Goal: Task Accomplishment & Management: Manage account settings

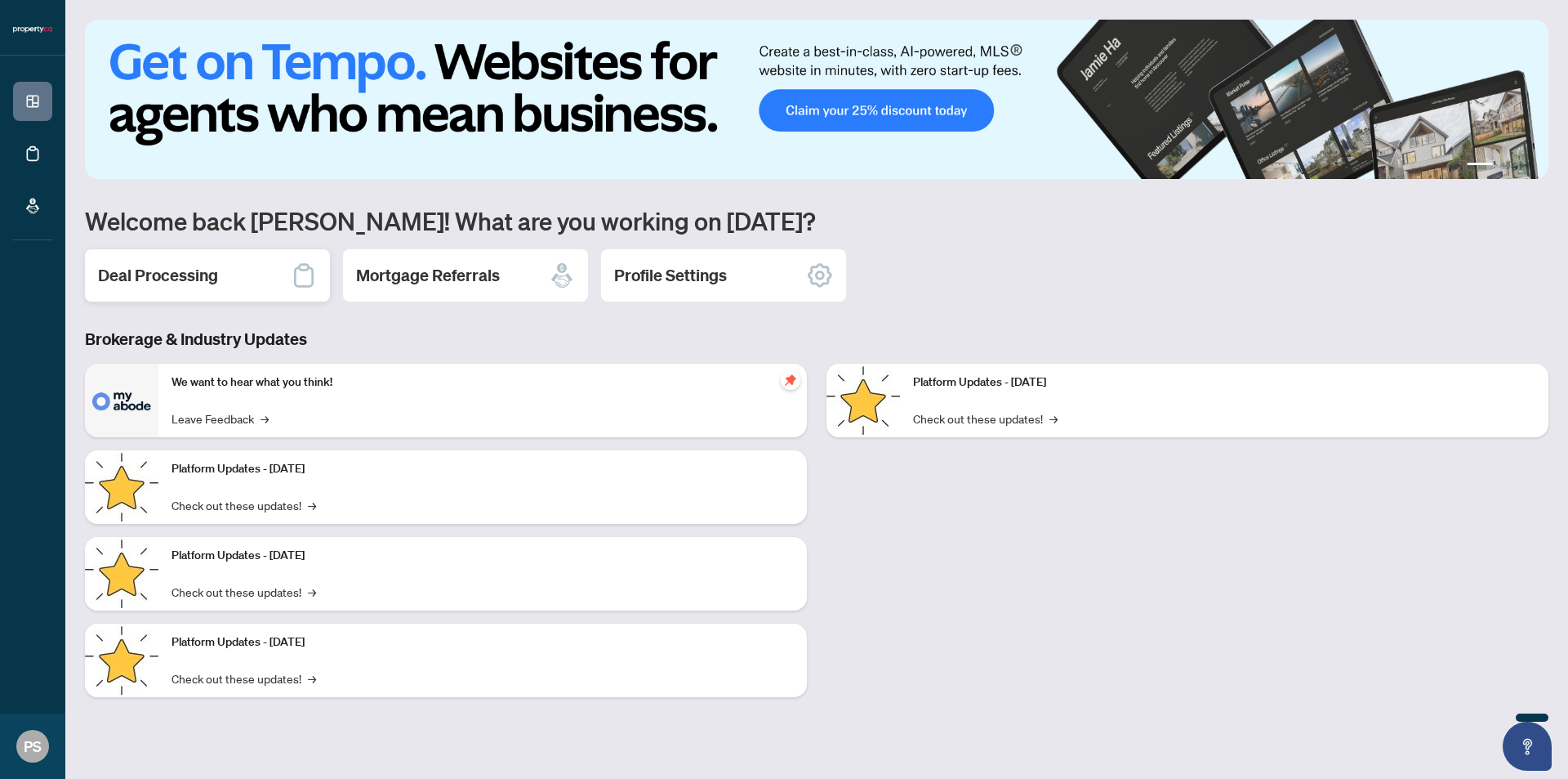
click at [212, 277] on h2 "Deal Processing" at bounding box center [158, 275] width 120 height 23
click at [190, 281] on h2 "Deal Processing" at bounding box center [158, 275] width 120 height 23
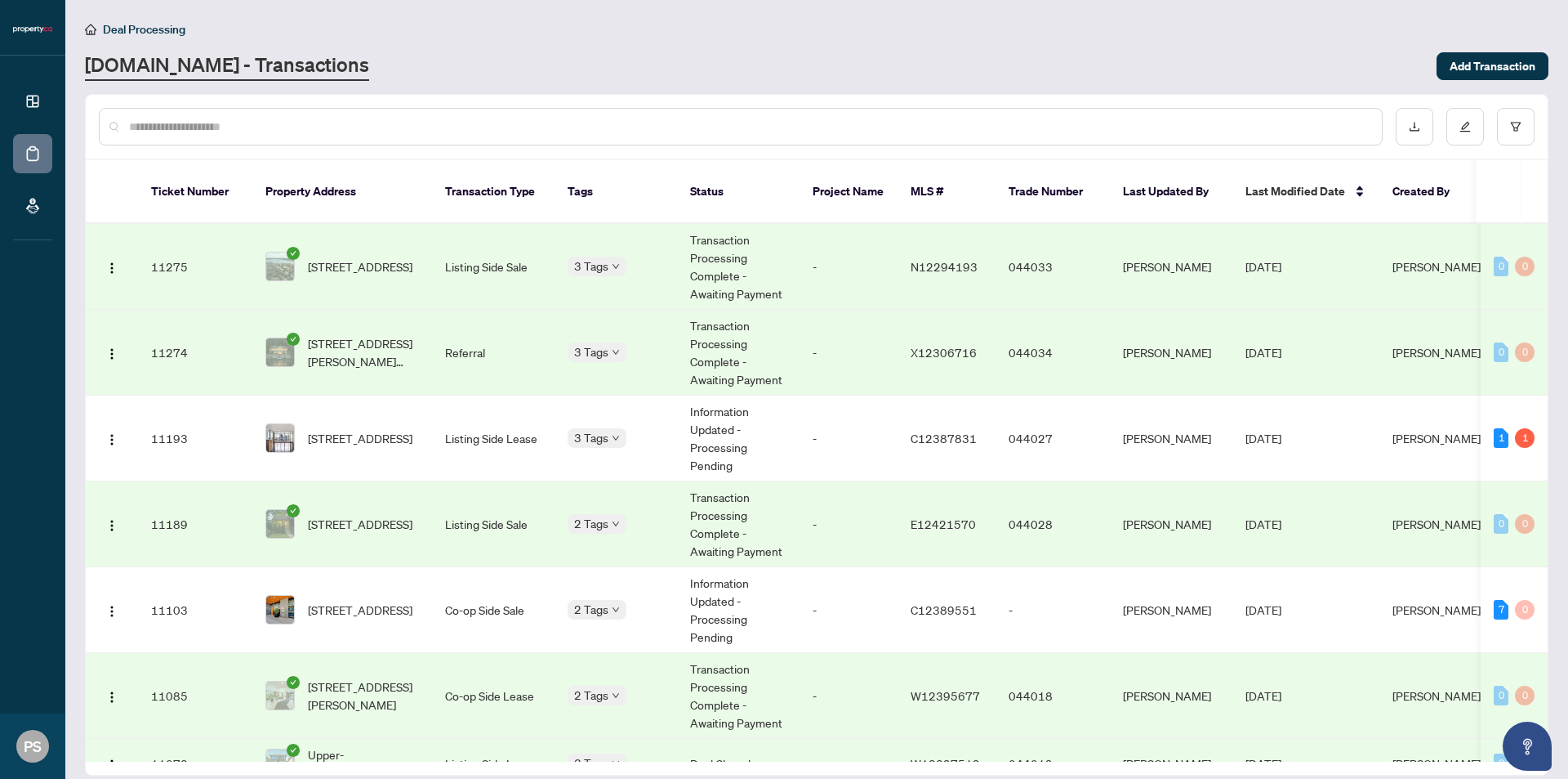
click at [1137, 256] on td "[PERSON_NAME]" at bounding box center [1171, 266] width 123 height 86
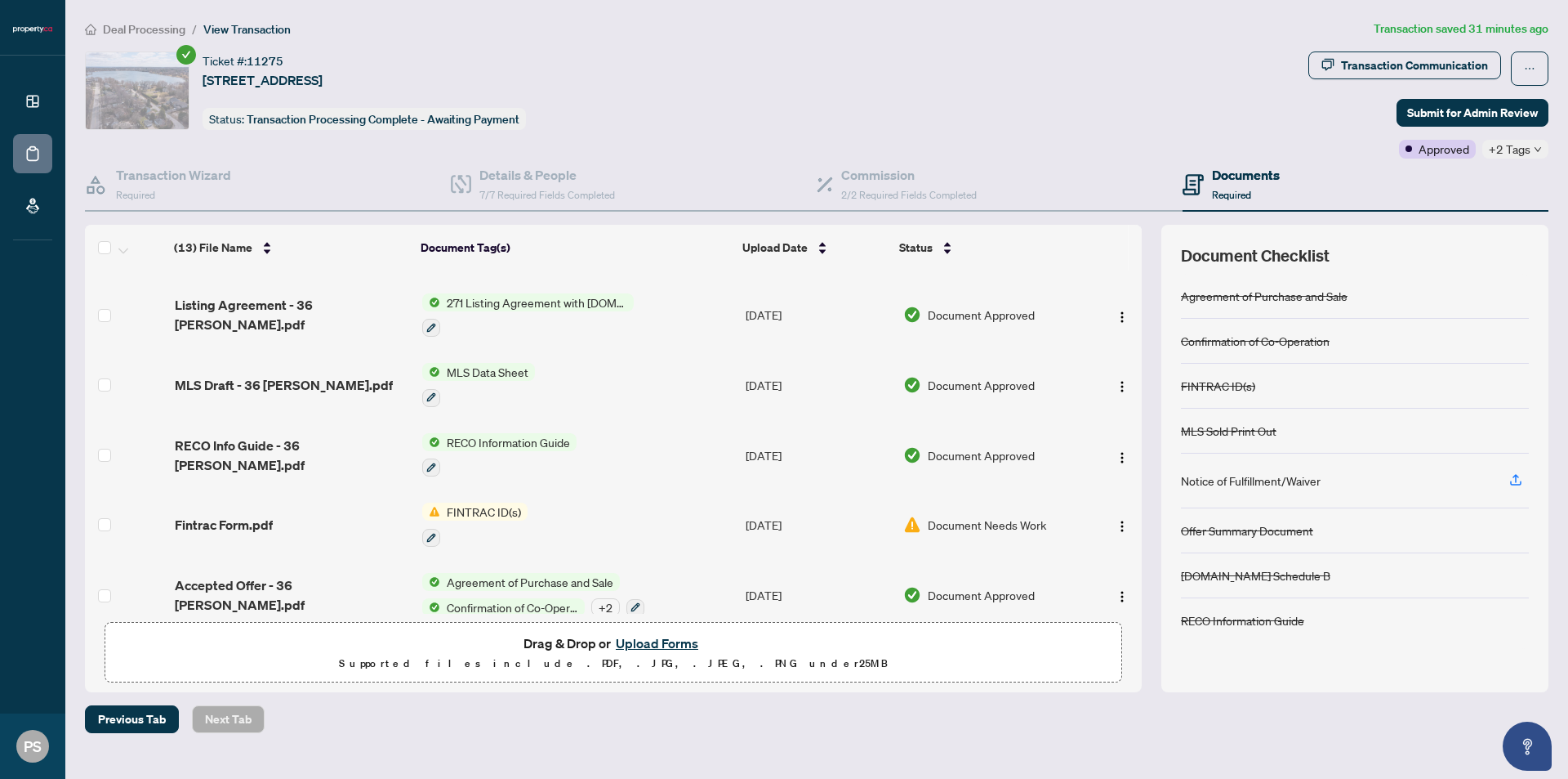
scroll to position [517, 0]
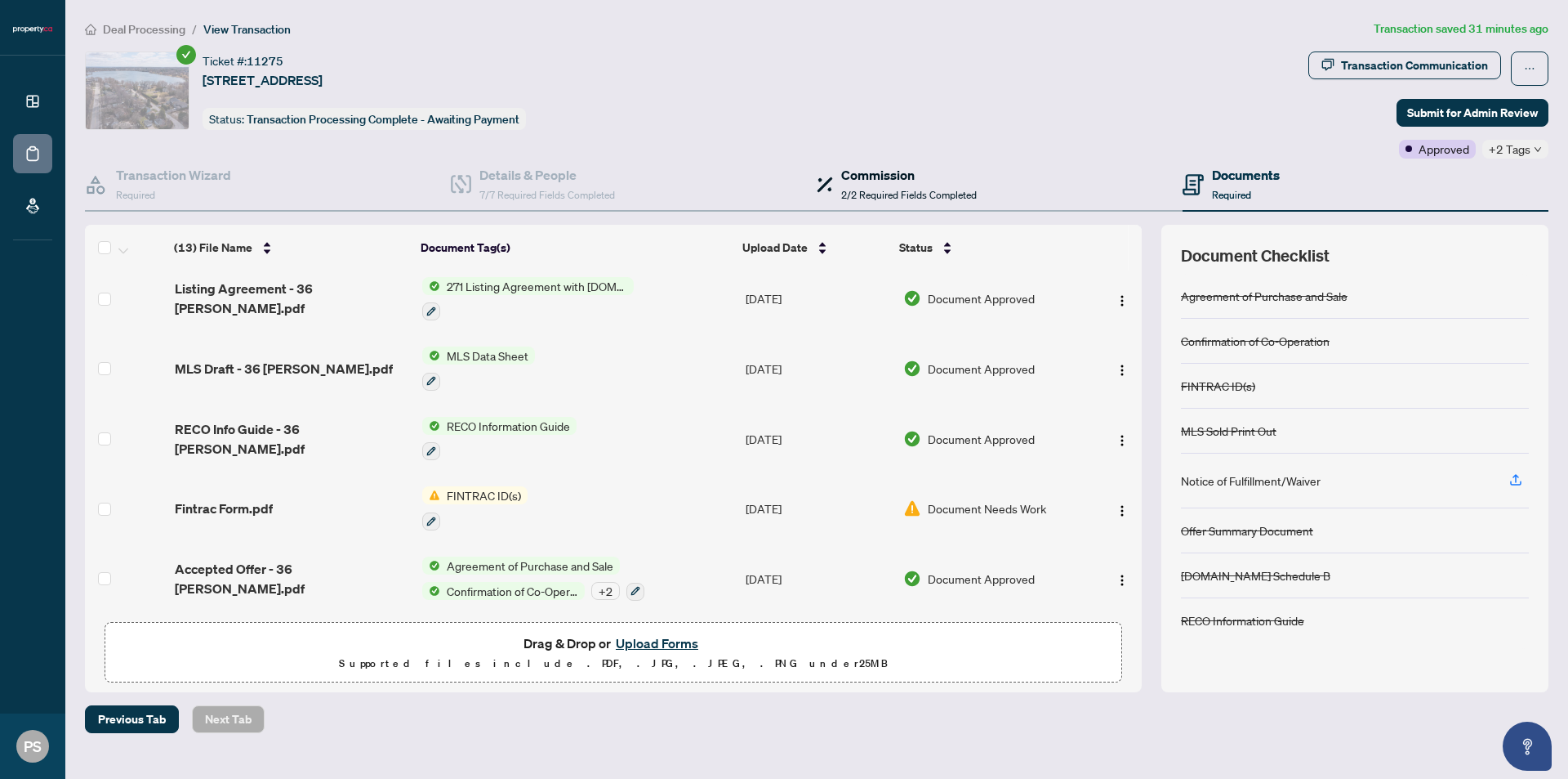
click at [904, 184] on div "Commission 2/2 Required Fields Completed" at bounding box center [909, 184] width 136 height 38
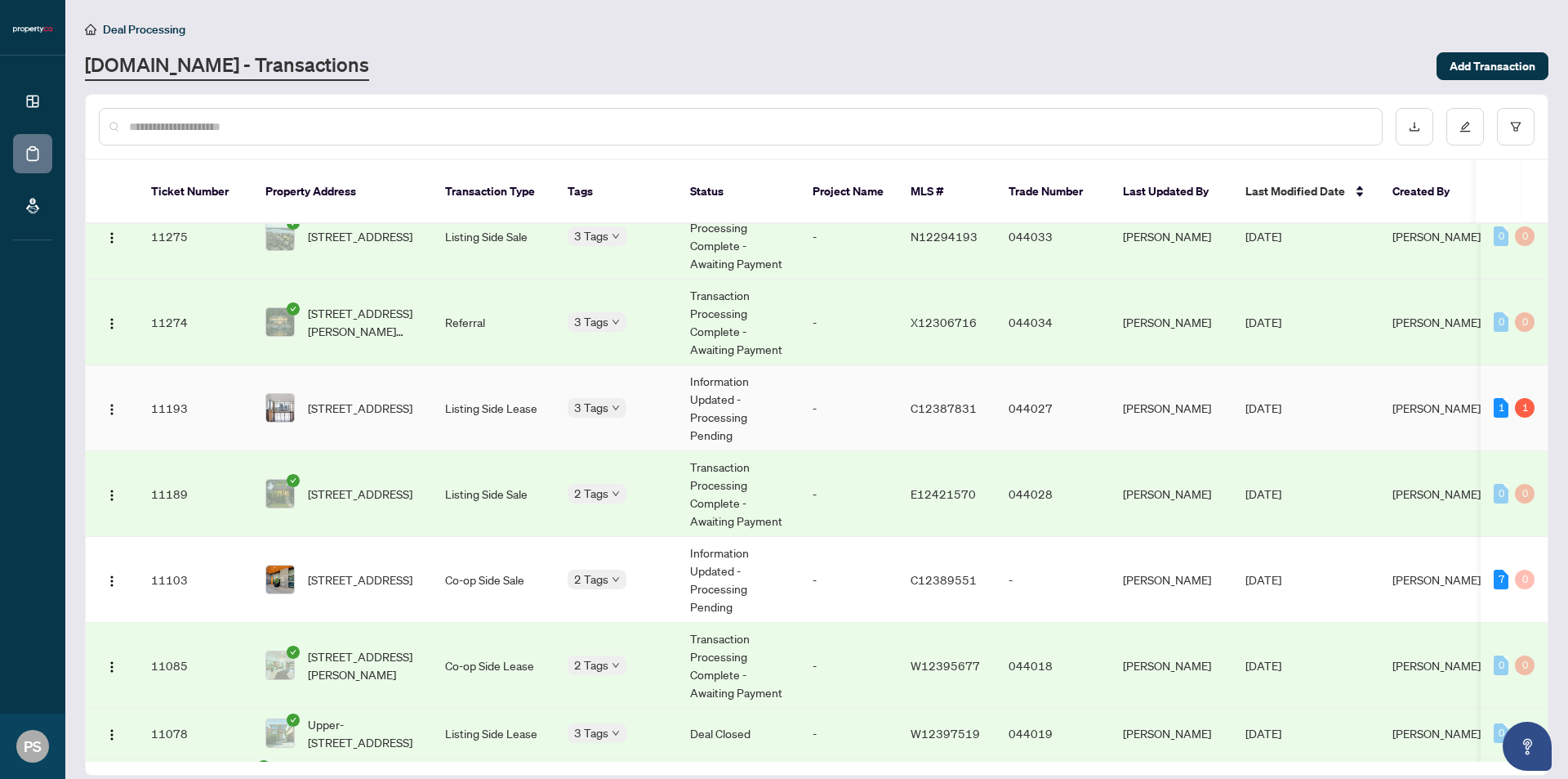
scroll to position [55, 0]
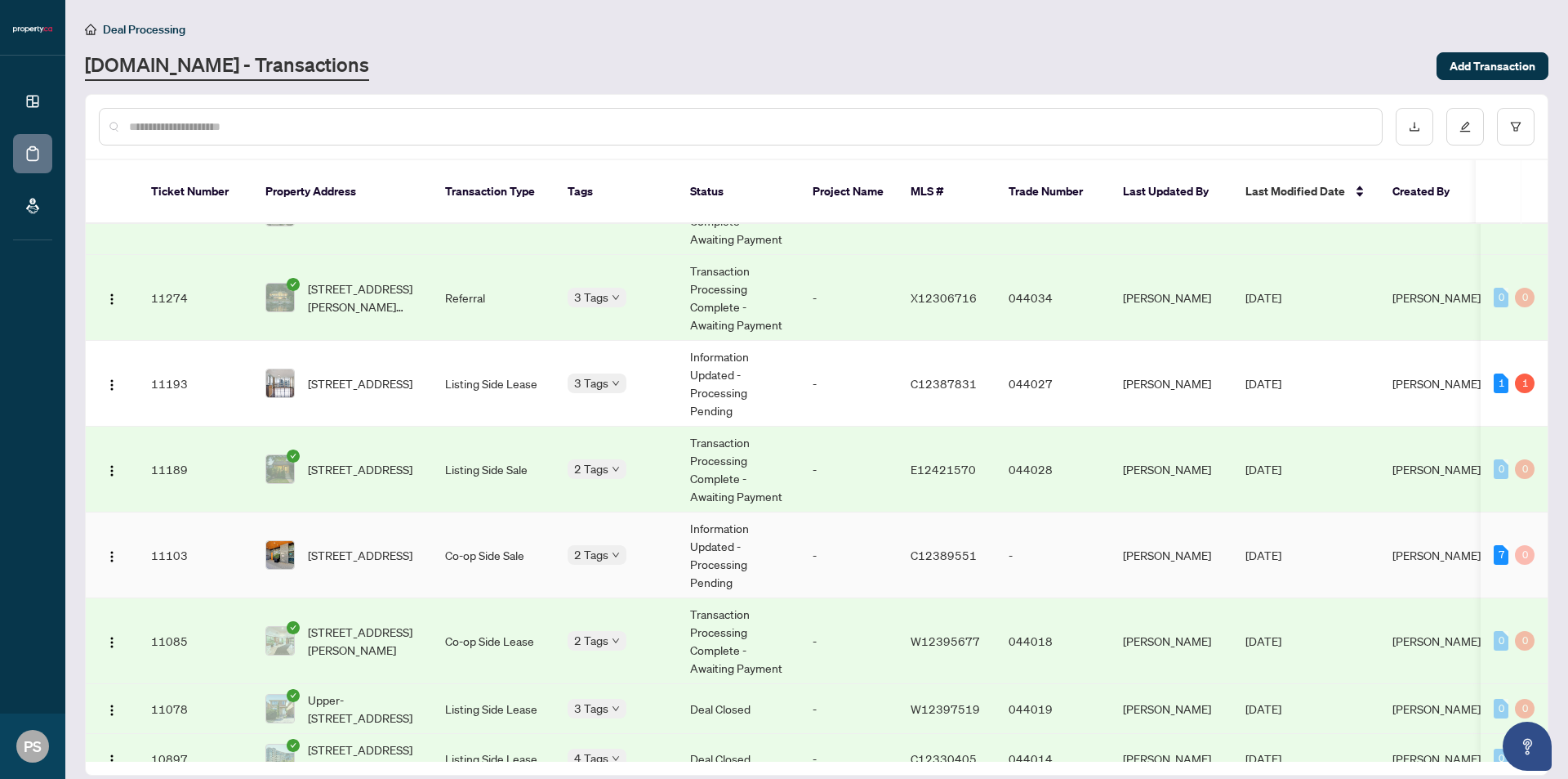
click at [961, 548] on span "C12389551" at bounding box center [943, 555] width 66 height 15
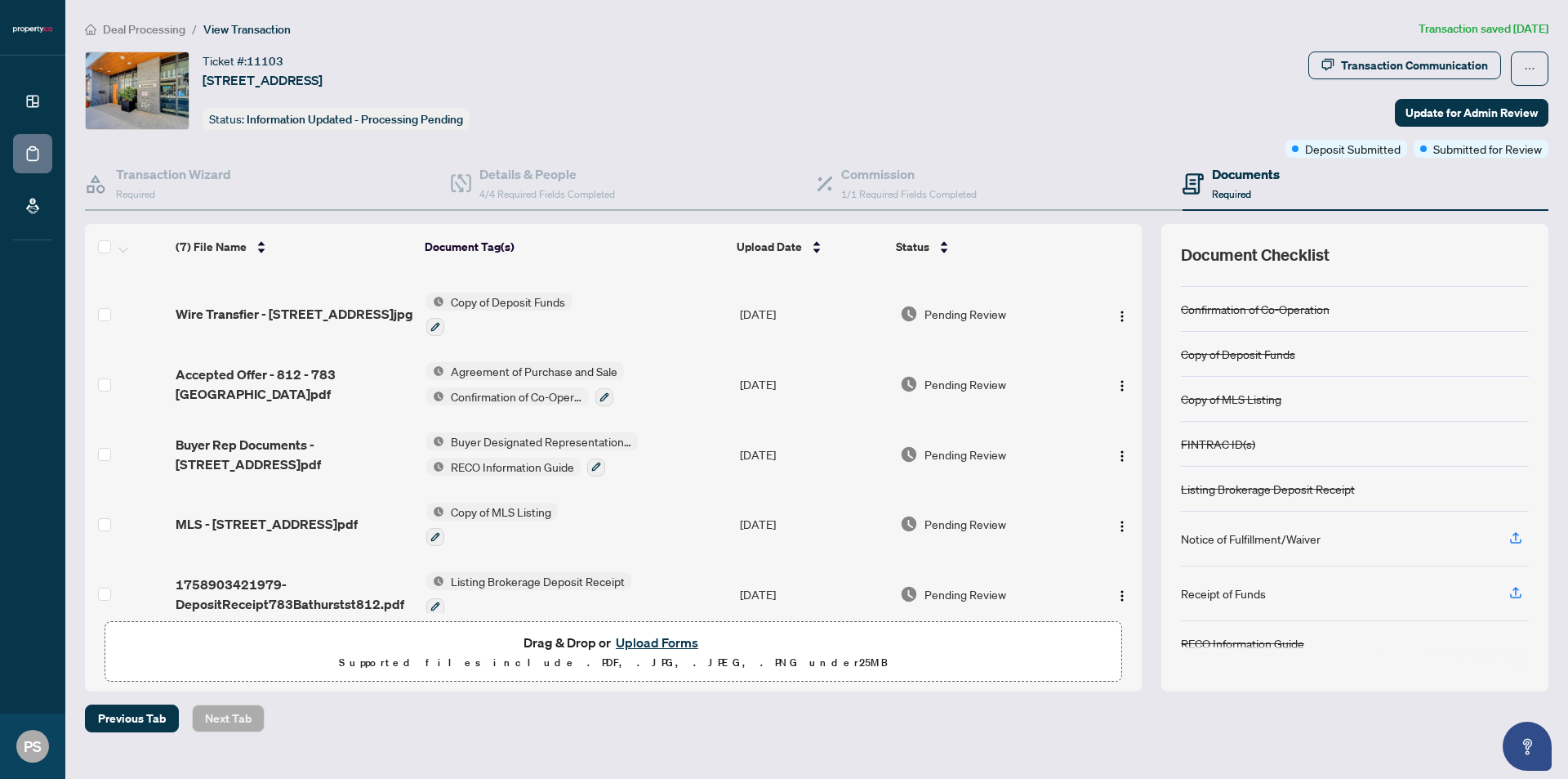
scroll to position [150, 0]
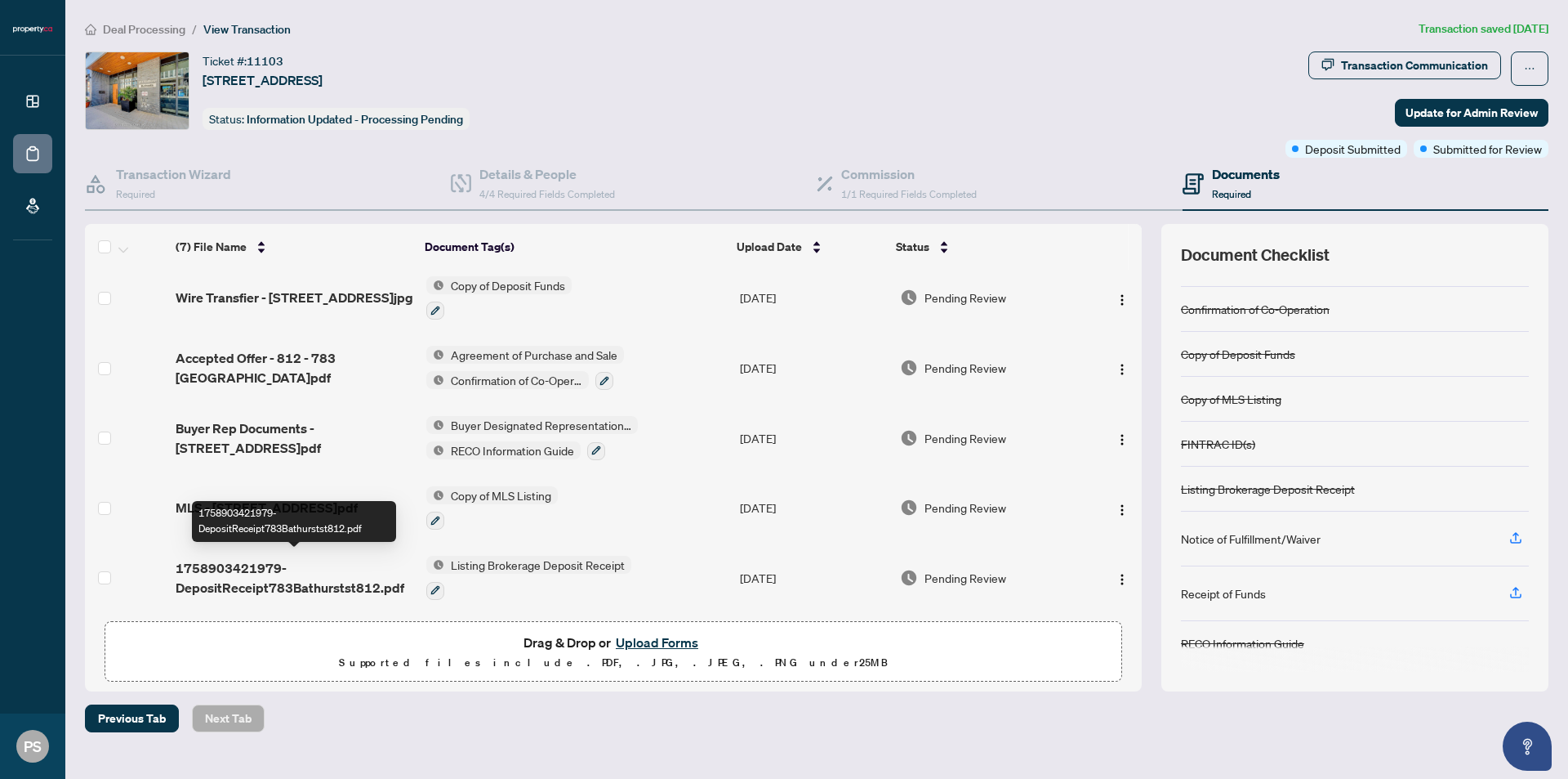
click at [224, 575] on span "1758903421979-DepositReceipt783Bathurstst812.pdf" at bounding box center [294, 578] width 238 height 39
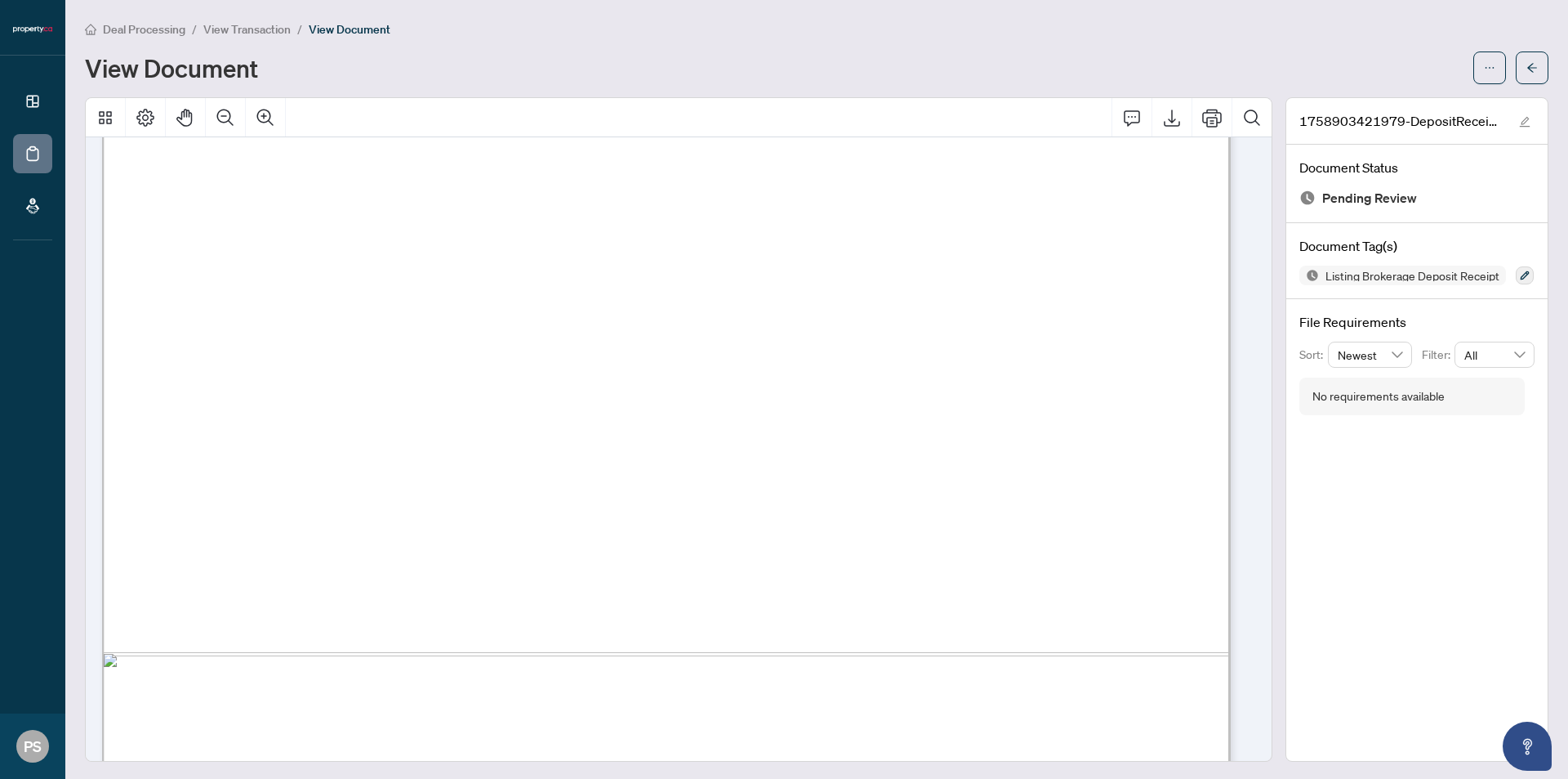
scroll to position [2640, 0]
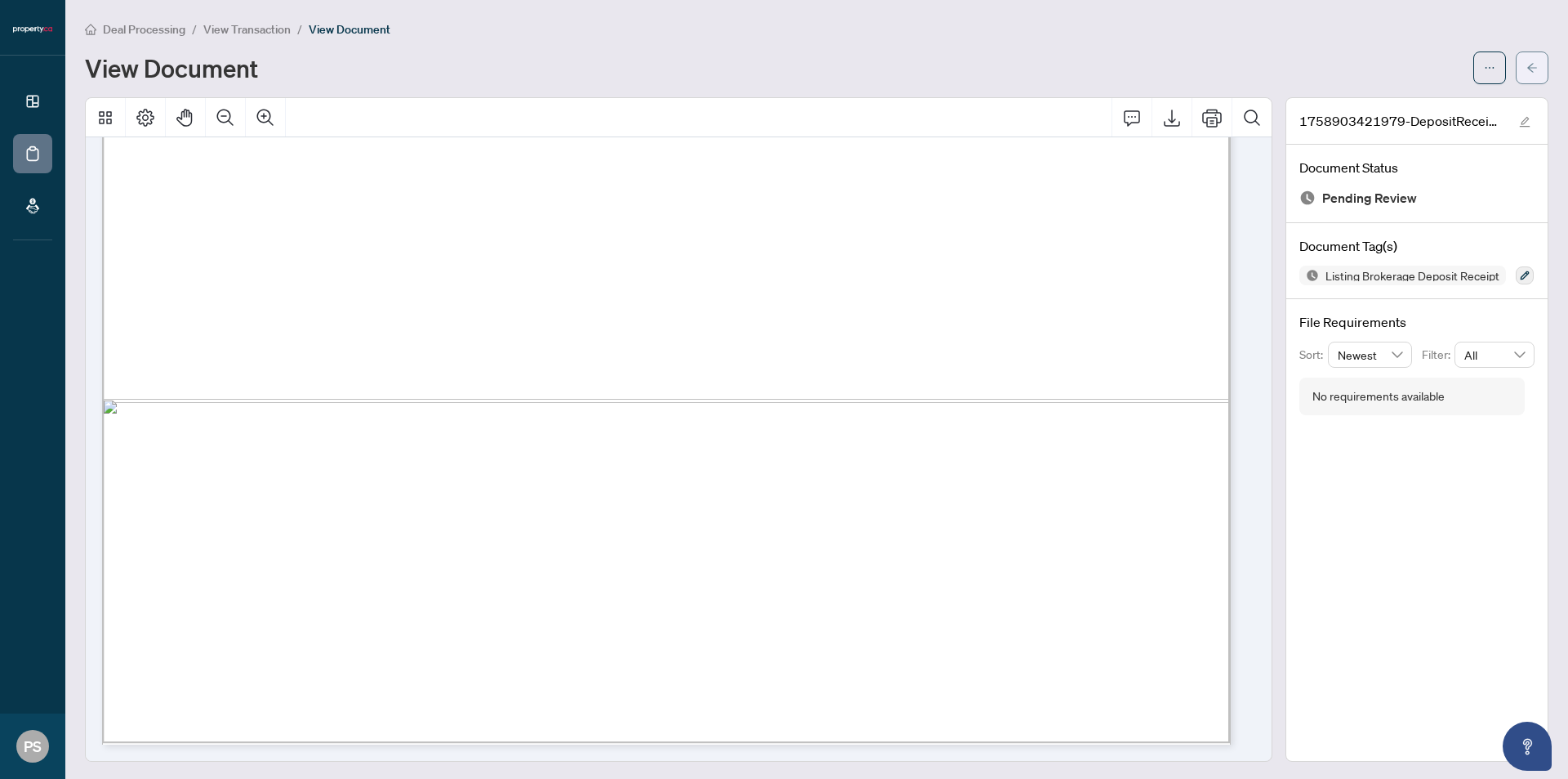
click at [1526, 62] on icon "arrow-left" at bounding box center [1532, 68] width 11 height 11
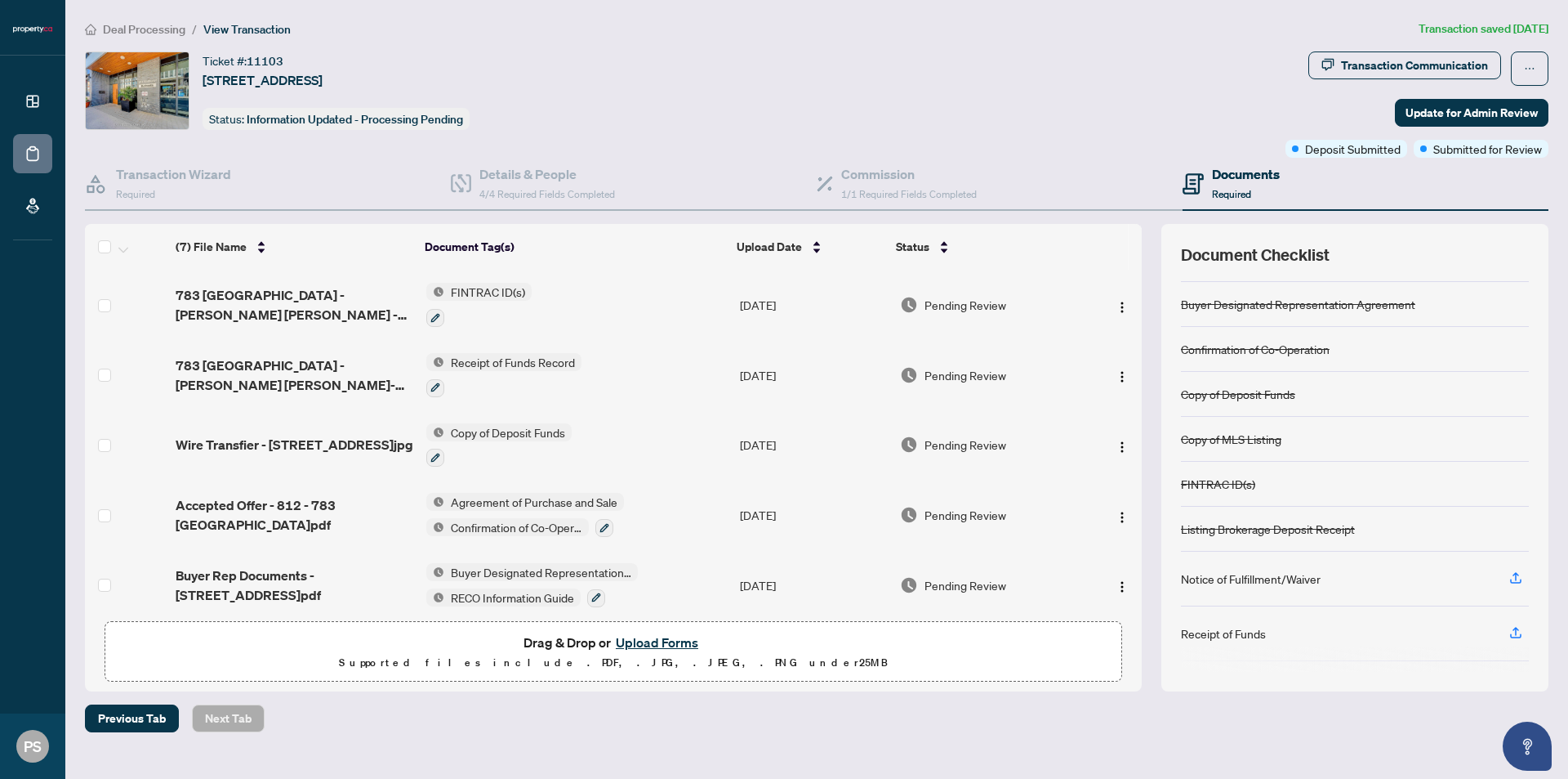
scroll to position [76, 0]
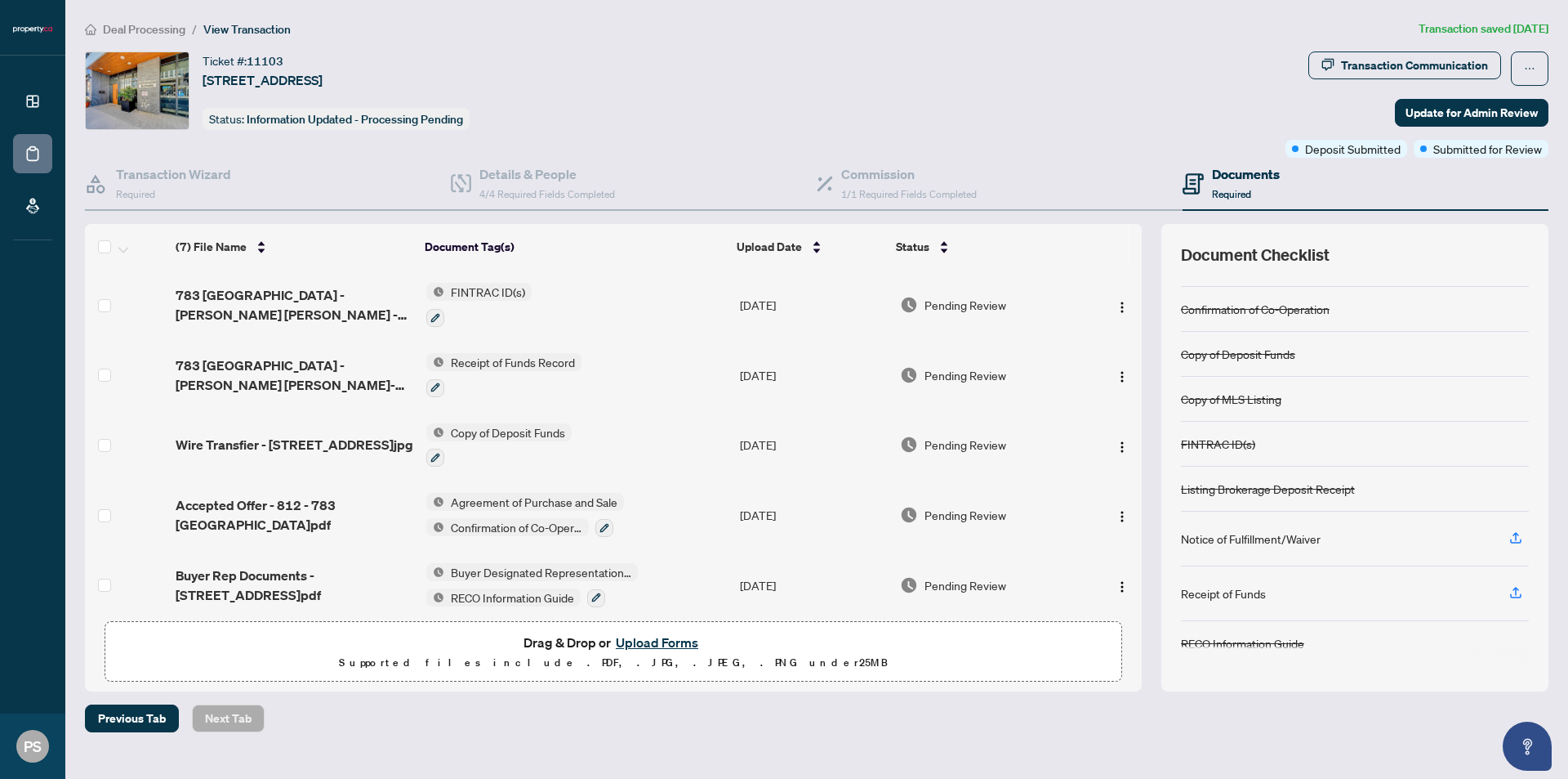
click at [1213, 598] on div "Receipt of Funds" at bounding box center [1223, 593] width 85 height 18
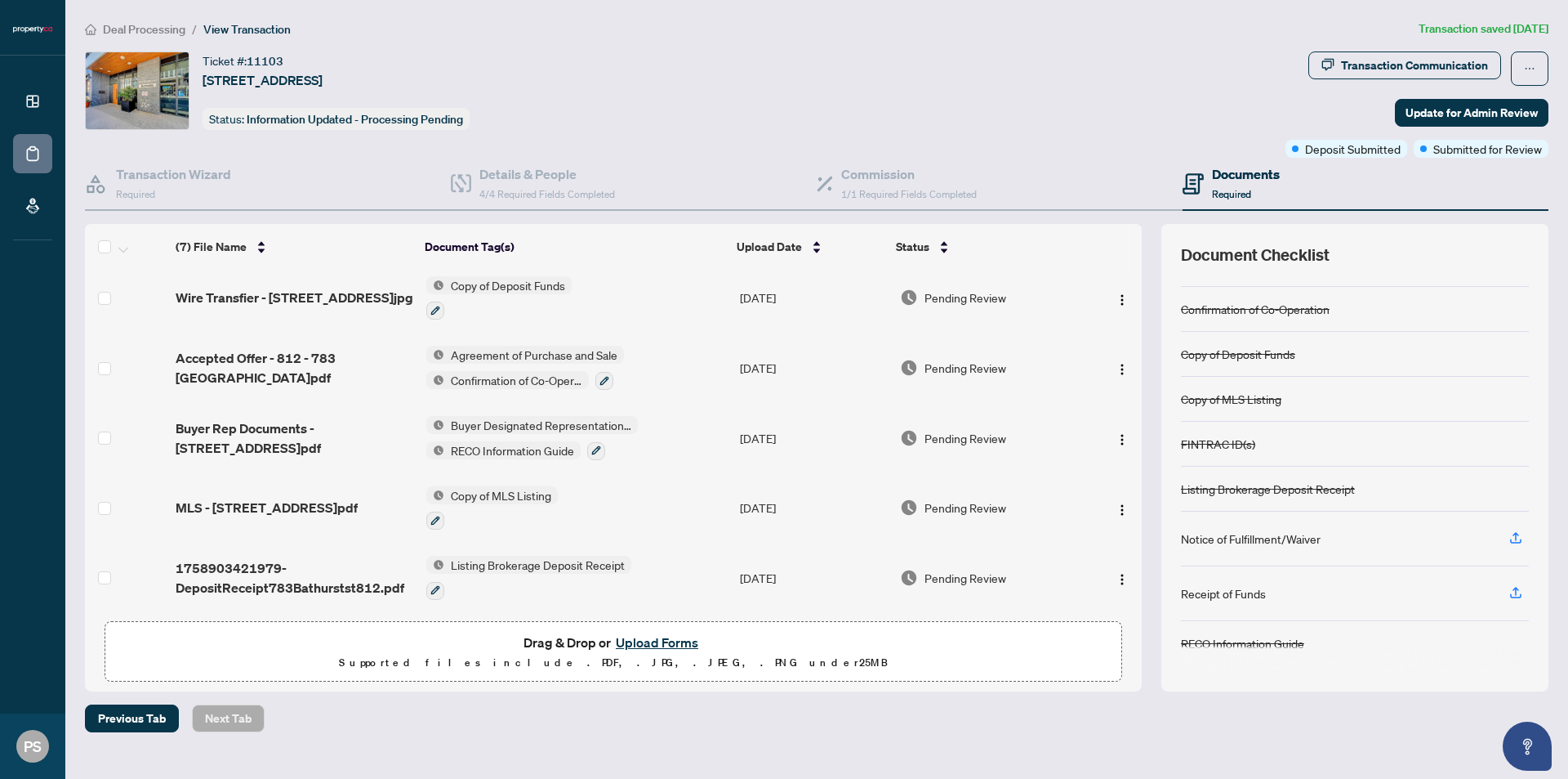
scroll to position [150, 0]
click at [1450, 116] on span "Update for Admin Review" at bounding box center [1472, 113] width 132 height 26
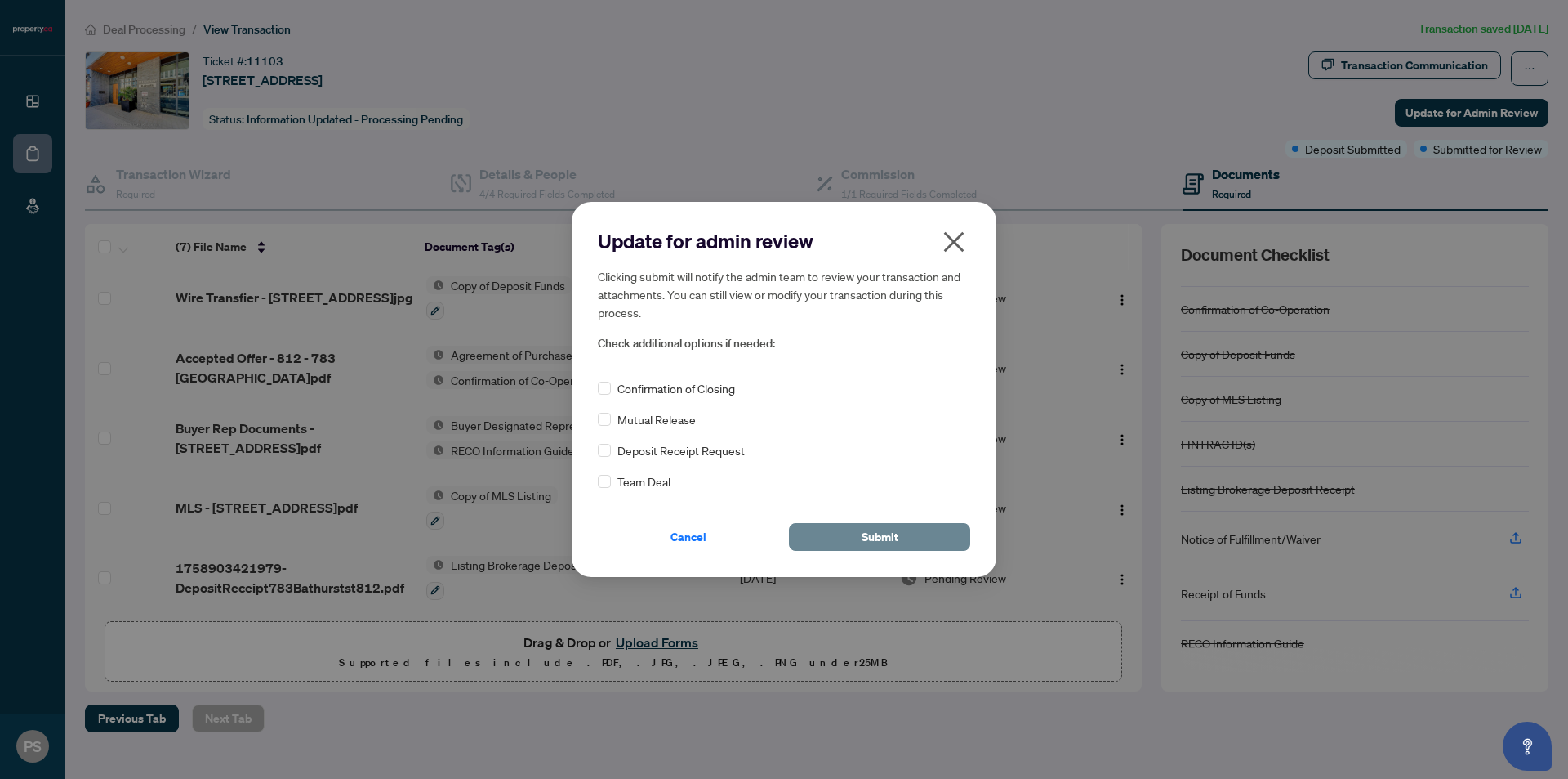
click at [861, 531] on span "Submit" at bounding box center [879, 537] width 37 height 26
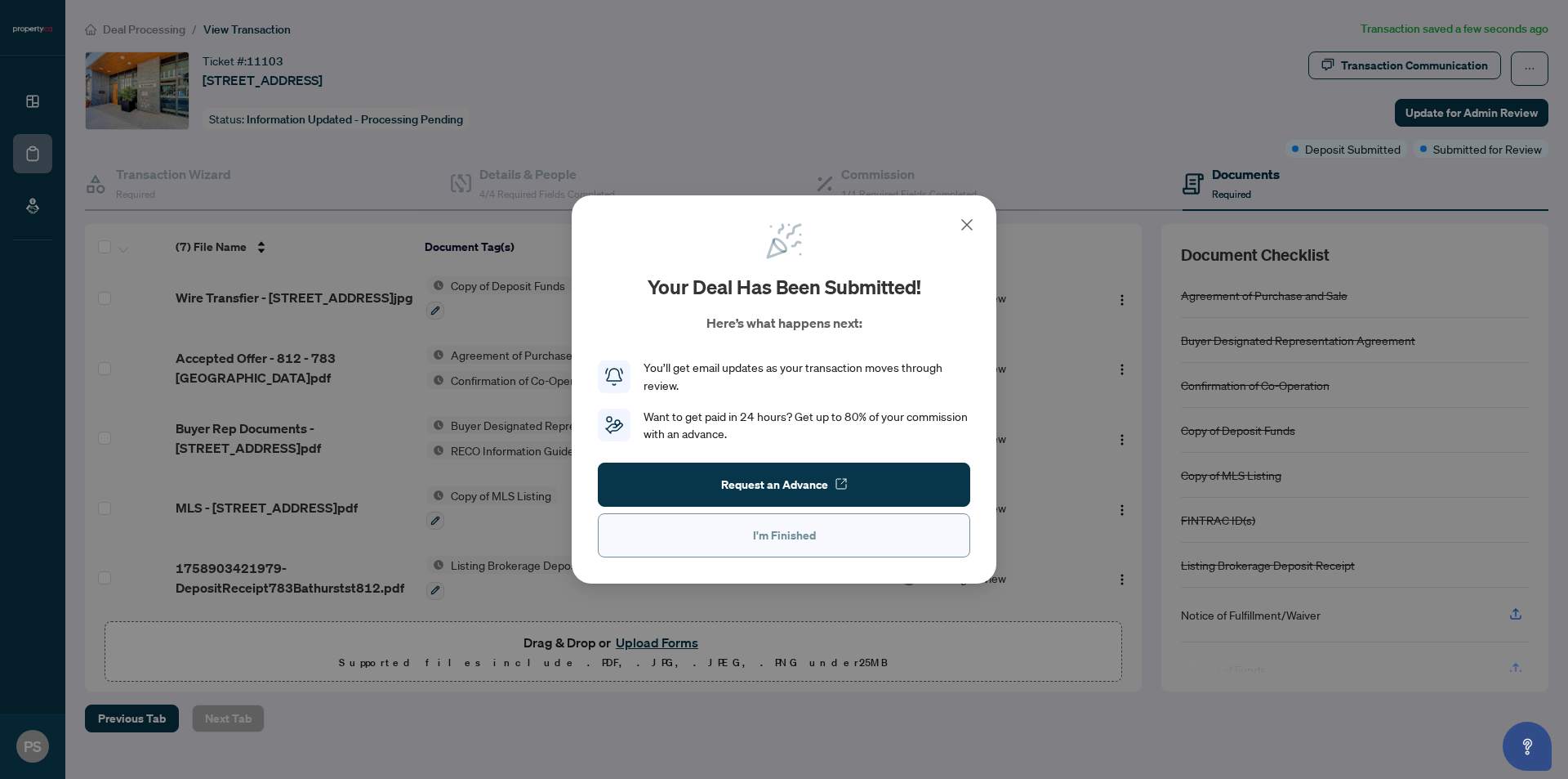
click at [775, 542] on span "I'm Finished" at bounding box center [784, 535] width 63 height 26
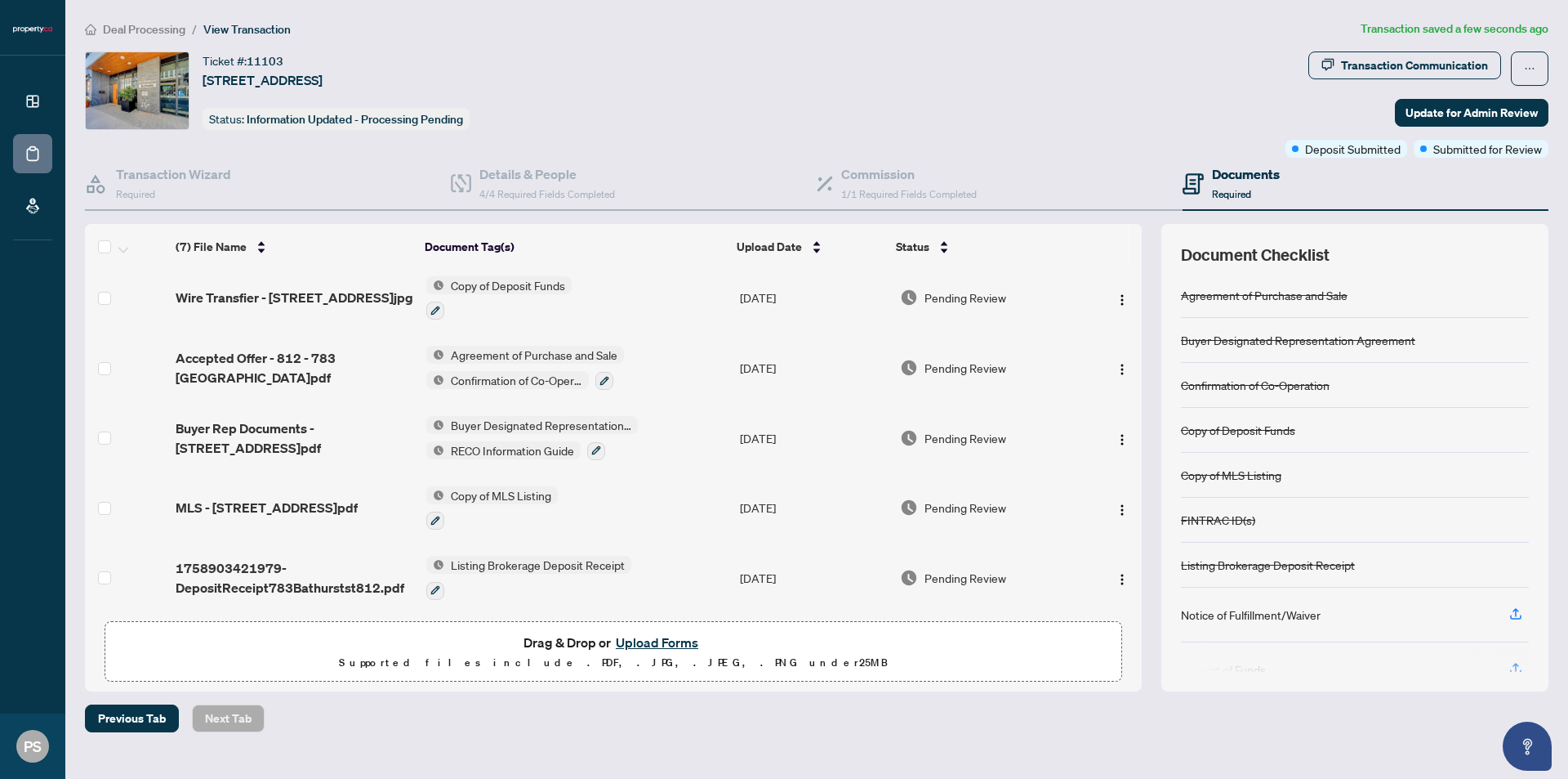
scroll to position [0, 0]
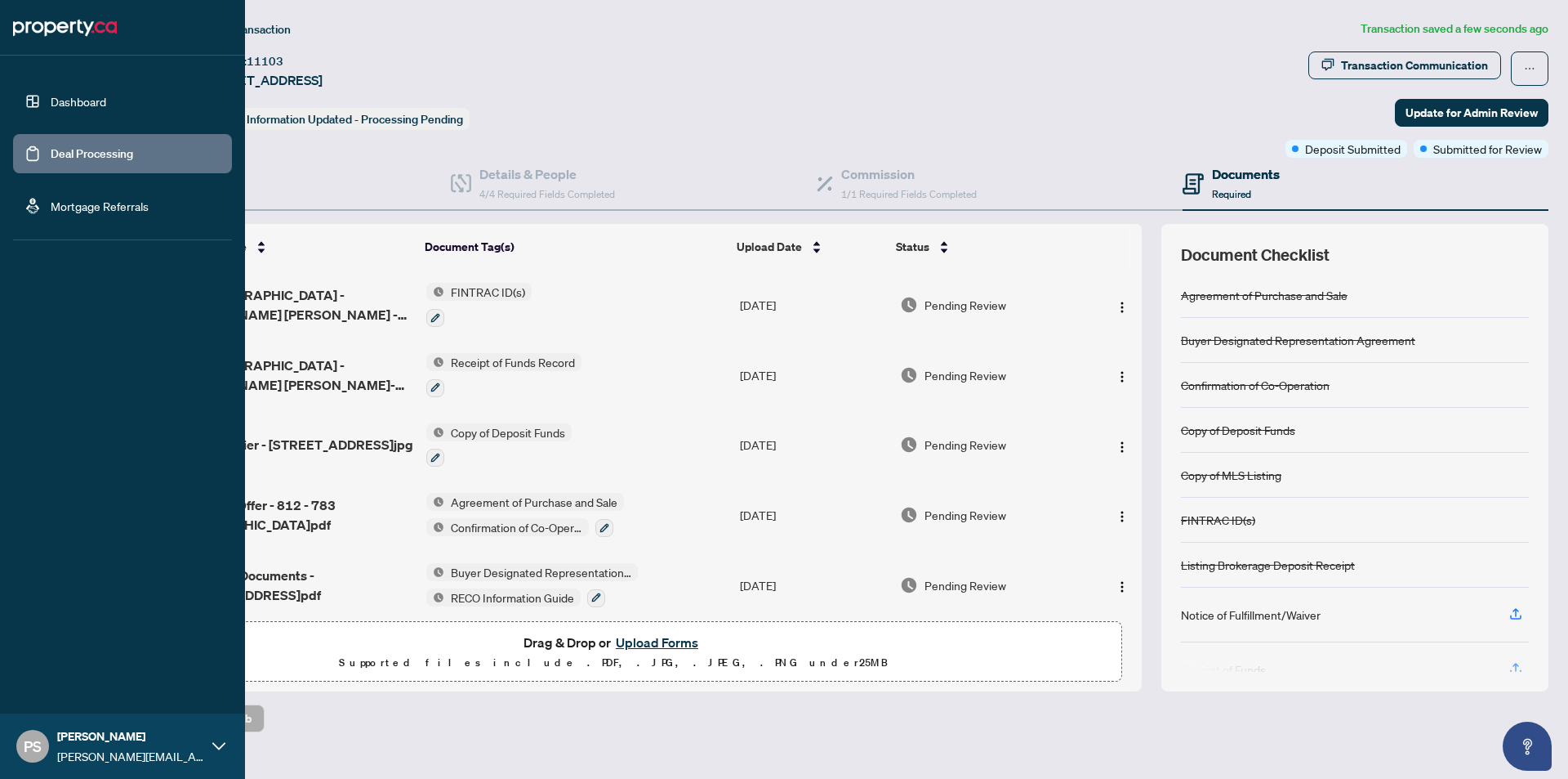
click at [51, 161] on link "Deal Processing" at bounding box center [92, 154] width 83 height 15
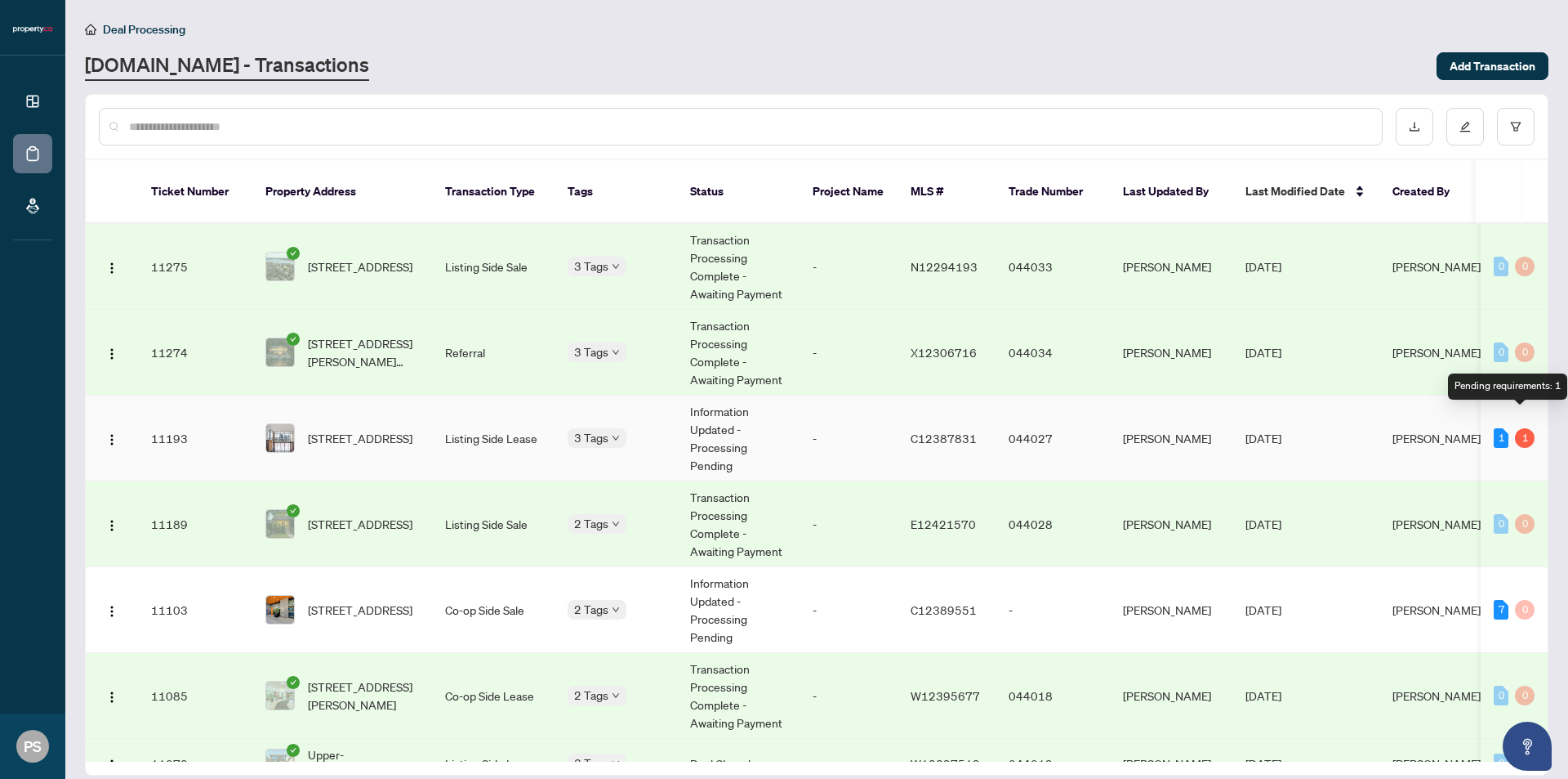
click at [1521, 428] on div "1" at bounding box center [1525, 438] width 20 height 20
click at [434, 430] on td "Listing Side Lease" at bounding box center [494, 438] width 123 height 86
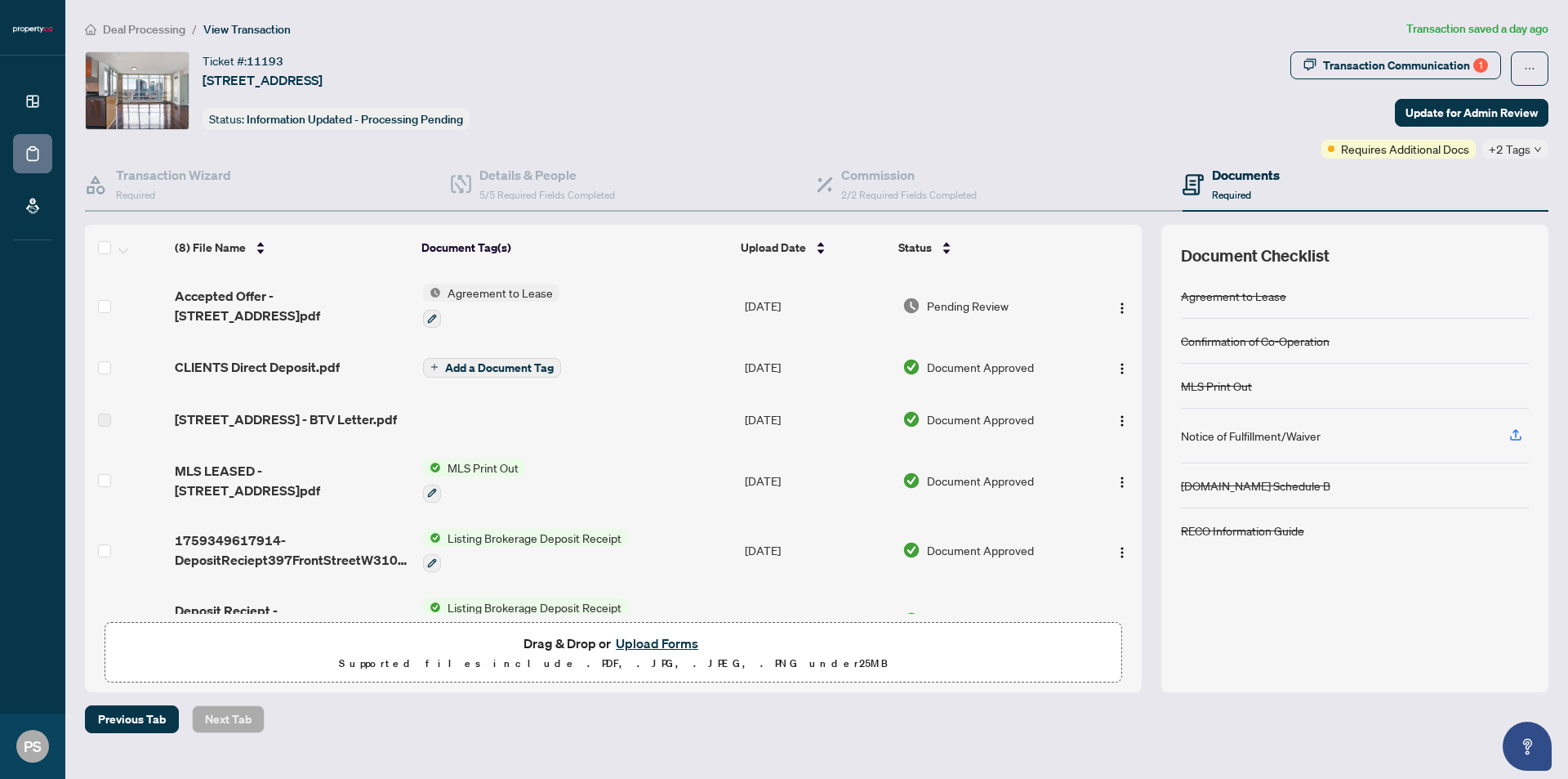
click at [1515, 147] on span "+2 Tags" at bounding box center [1509, 149] width 42 height 19
click at [1505, 160] on span "Pending Confirmation of Closing" at bounding box center [1476, 157] width 123 height 18
click at [1349, 153] on span "Requires Additional Docs" at bounding box center [1405, 149] width 128 height 18
click at [1377, 114] on div "Transaction Communication 1 Update for Admin Review Requires Additional Docs +2…" at bounding box center [1419, 105] width 258 height 107
click at [1231, 181] on h4 "Documents" at bounding box center [1245, 175] width 68 height 20
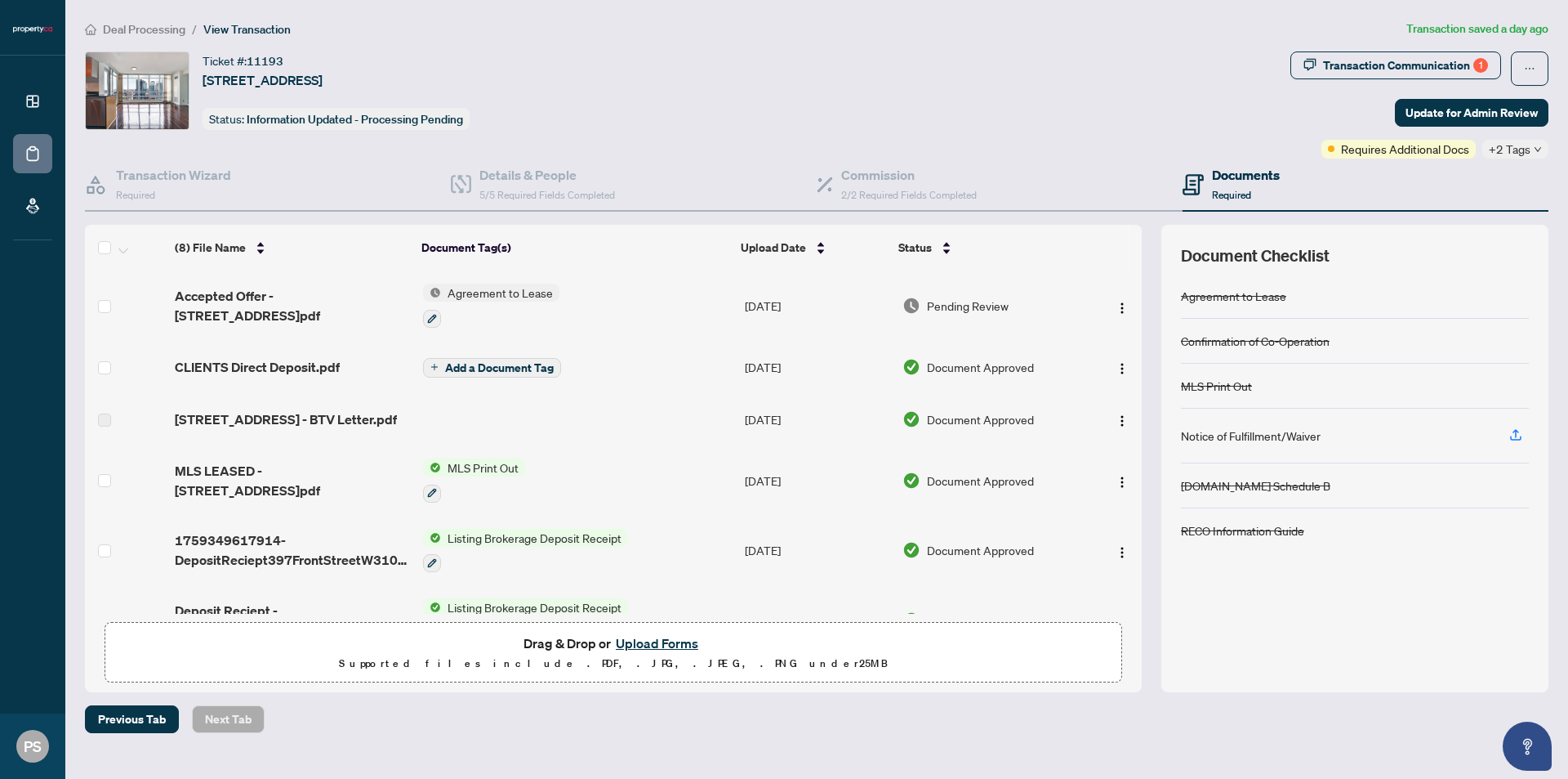
click at [1208, 181] on div "Documents Required" at bounding box center [1231, 184] width 97 height 38
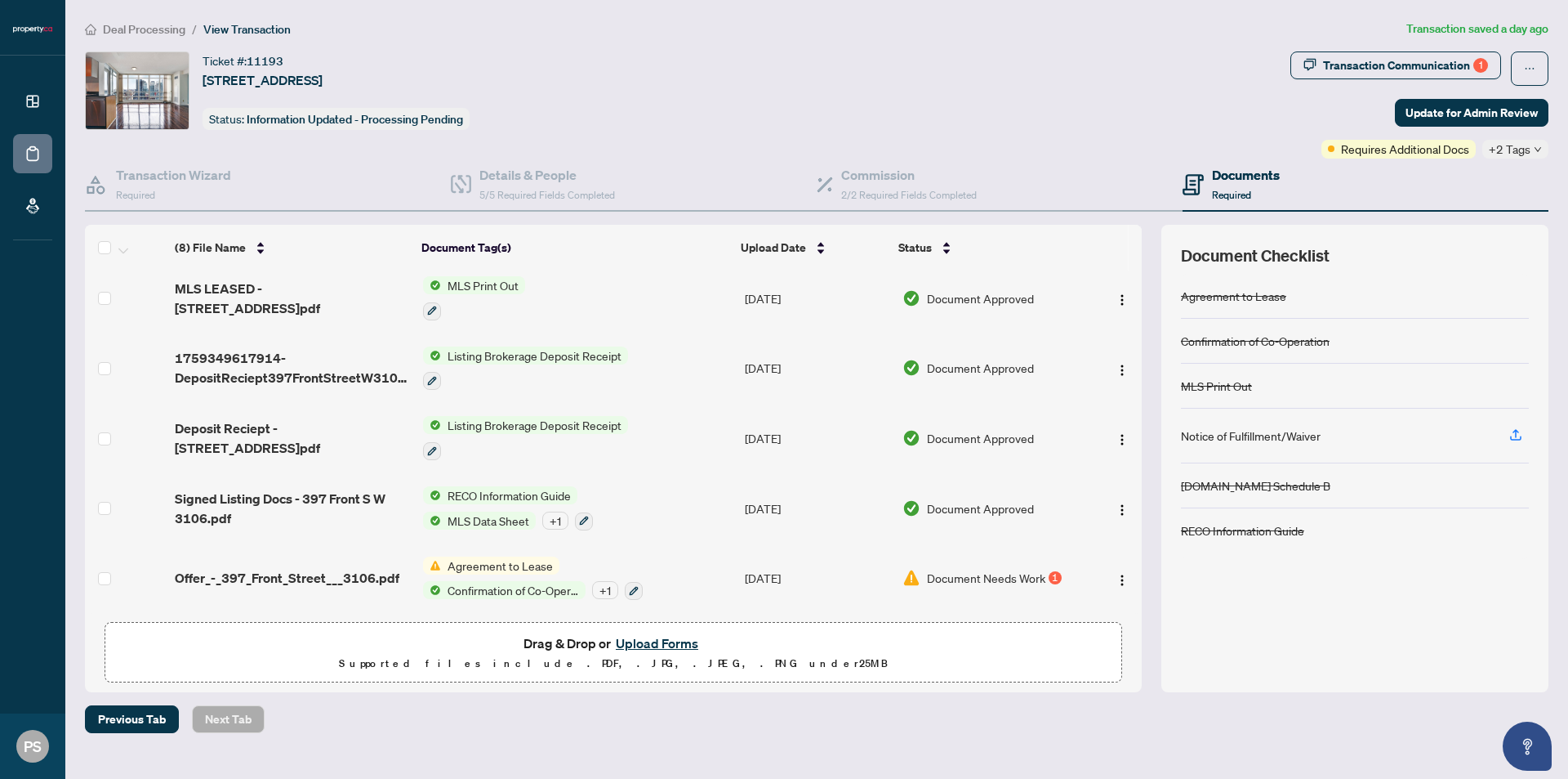
scroll to position [186, 0]
click at [482, 560] on span "Agreement to Lease" at bounding box center [500, 566] width 118 height 18
click at [514, 638] on span "Agreement to Lease" at bounding box center [517, 641] width 118 height 18
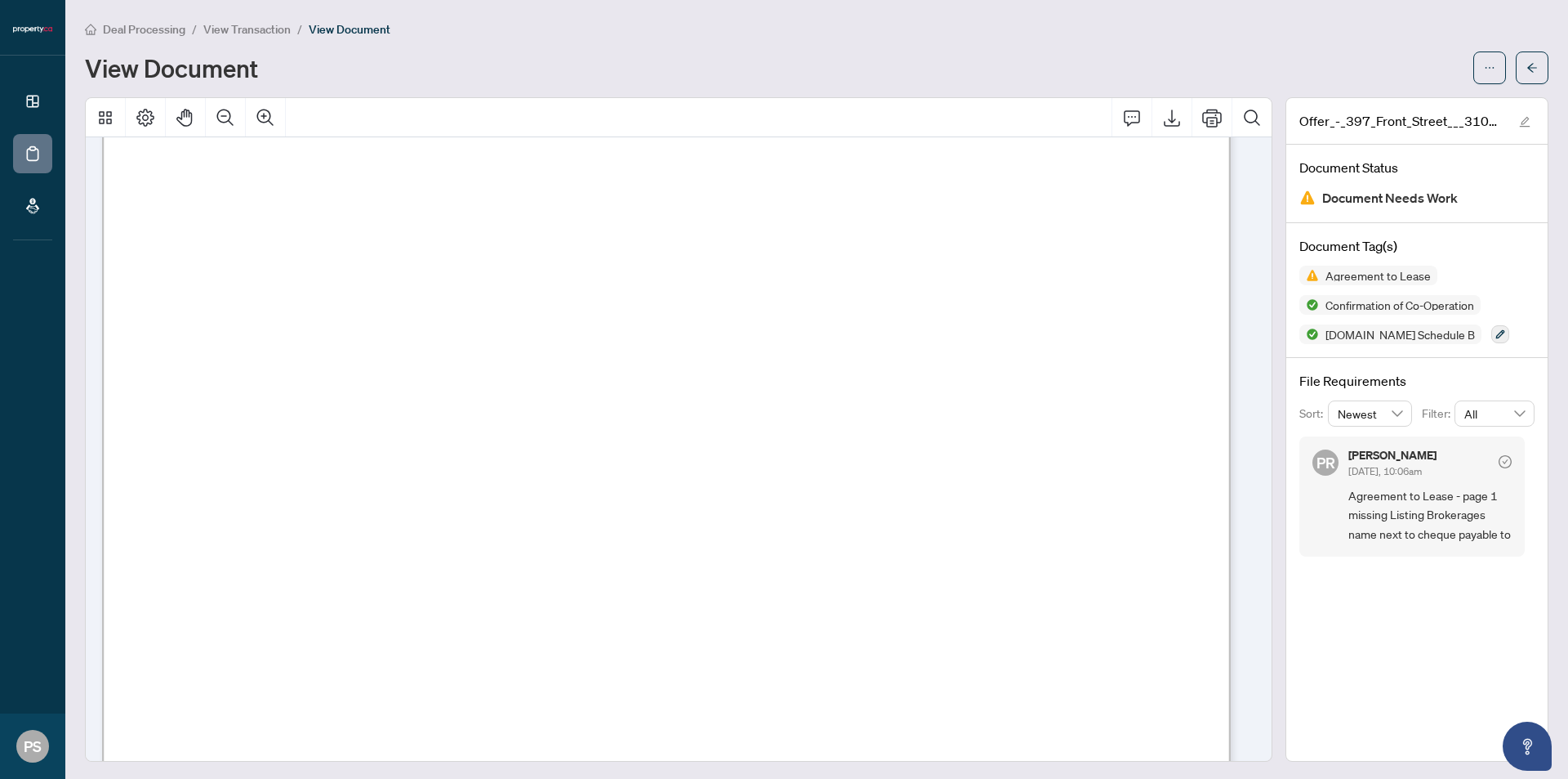
scroll to position [1579, 0]
